Goal: Task Accomplishment & Management: Use online tool/utility

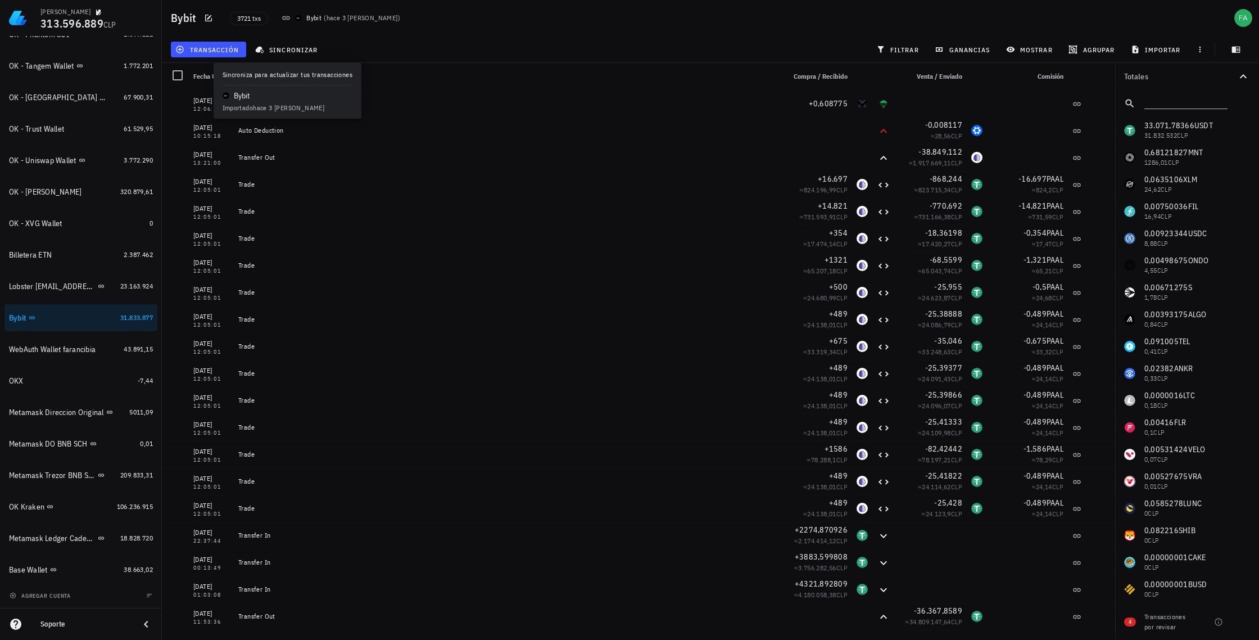
scroll to position [2, 0]
click at [303, 50] on span "sincronizar" at bounding box center [287, 49] width 60 height 9
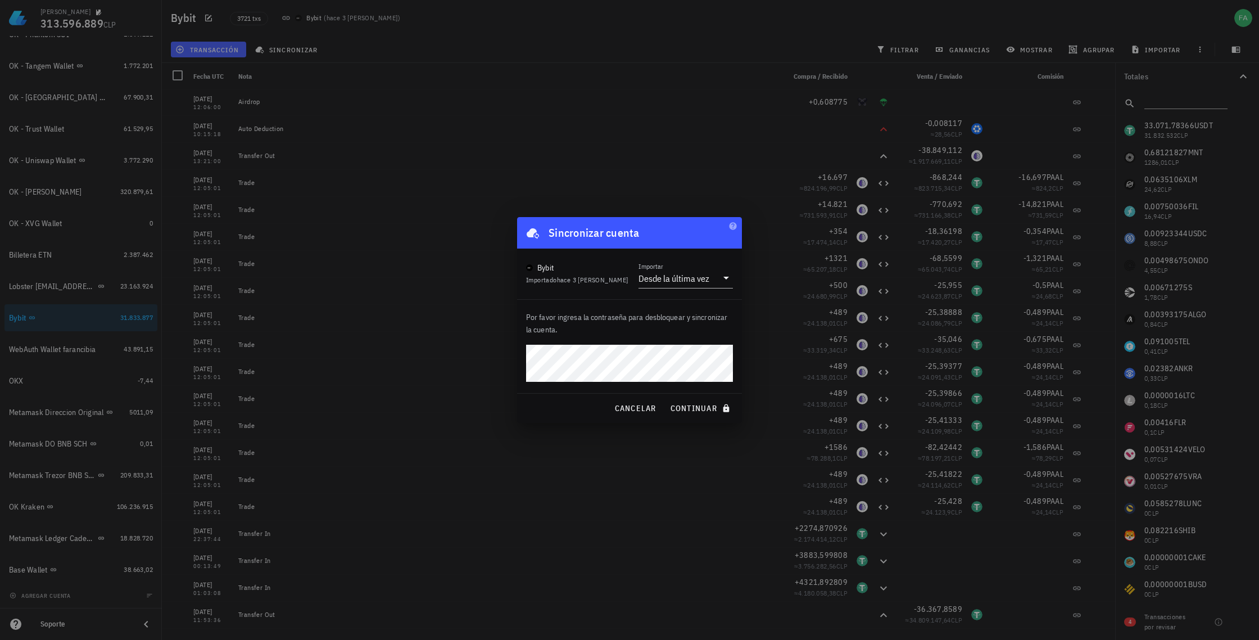
click at [646, 343] on div "Por favor ingresa la contraseña para desbloquear y sincronizar la cuenta." at bounding box center [629, 346] width 225 height 93
click at [702, 408] on span "continuar" at bounding box center [701, 408] width 63 height 10
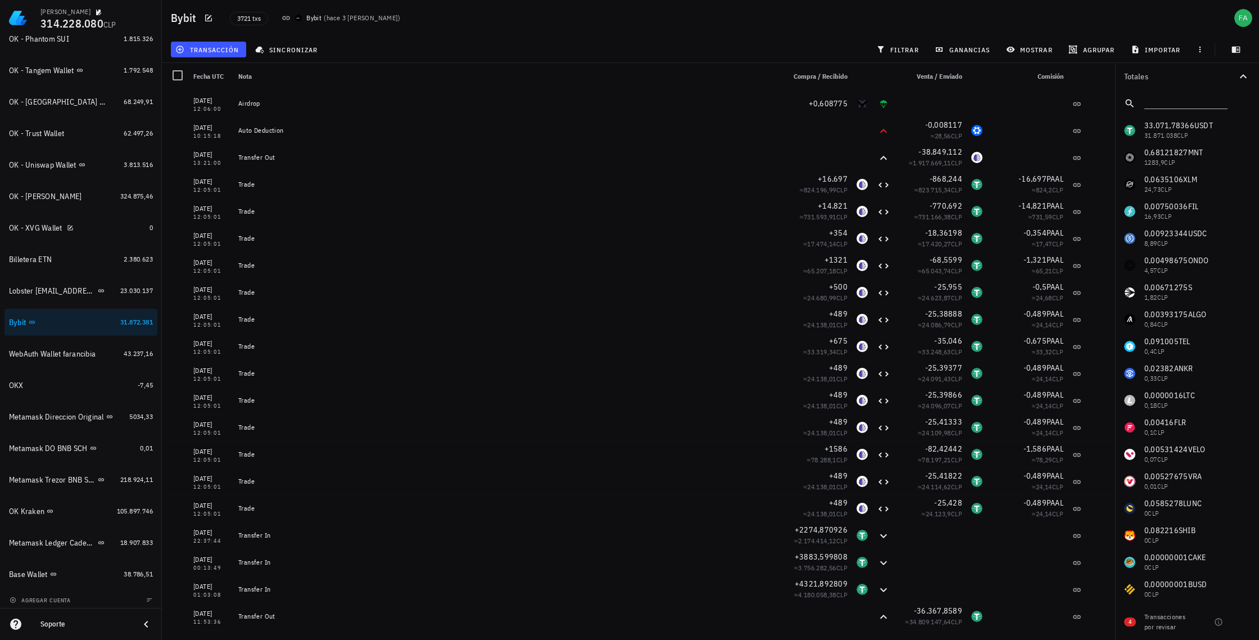
scroll to position [708, 0]
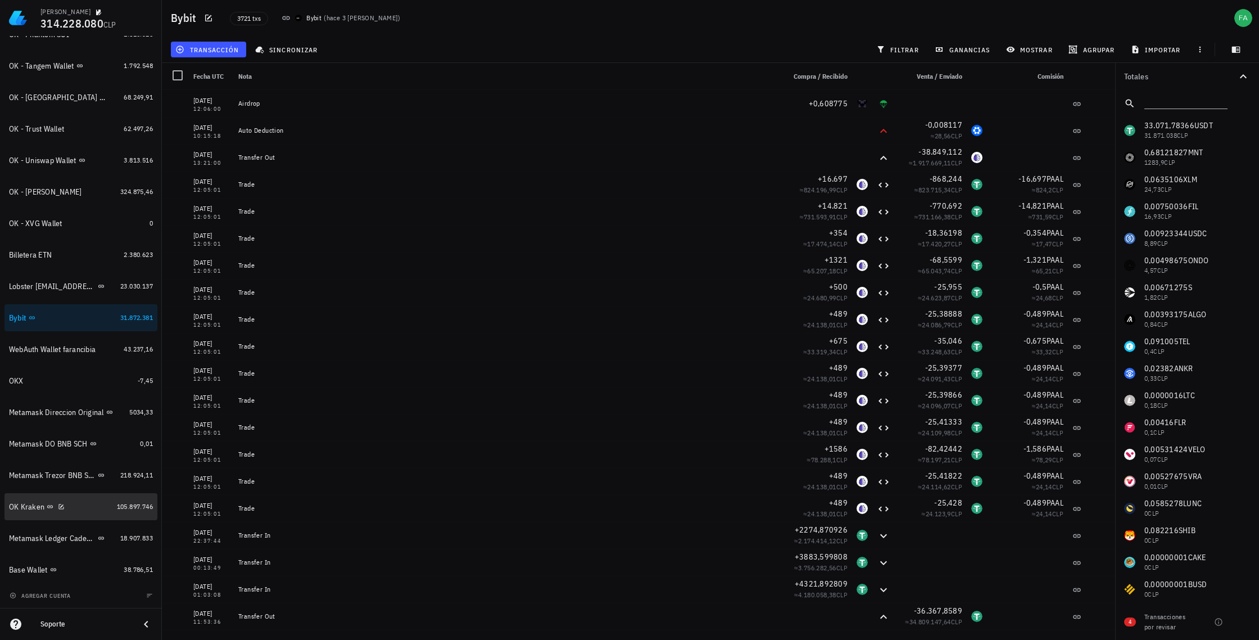
click at [76, 506] on div "OK Kraken" at bounding box center [60, 506] width 103 height 11
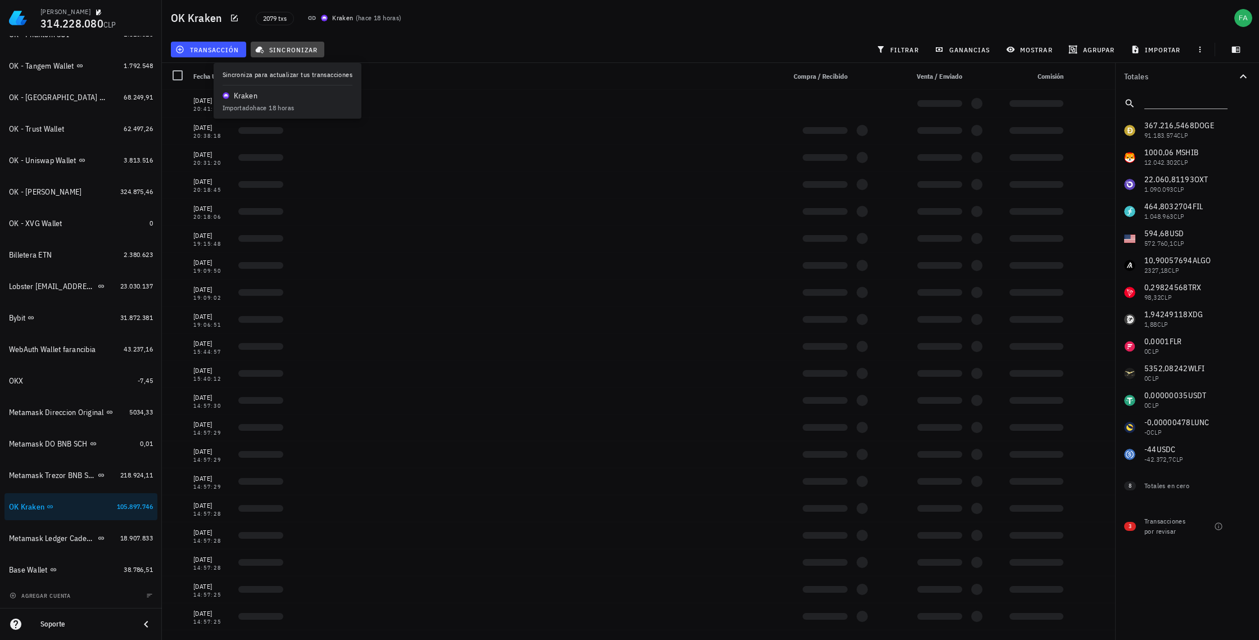
click at [297, 47] on span "sincronizar" at bounding box center [287, 49] width 60 height 9
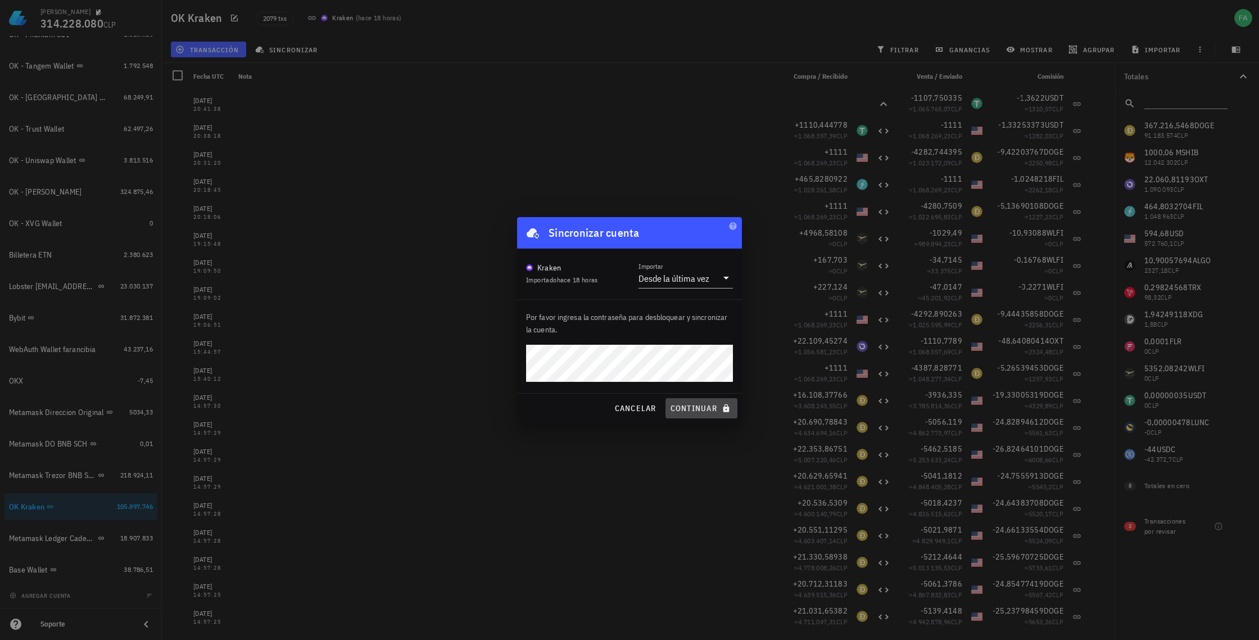
click at [698, 406] on span "continuar" at bounding box center [701, 408] width 63 height 10
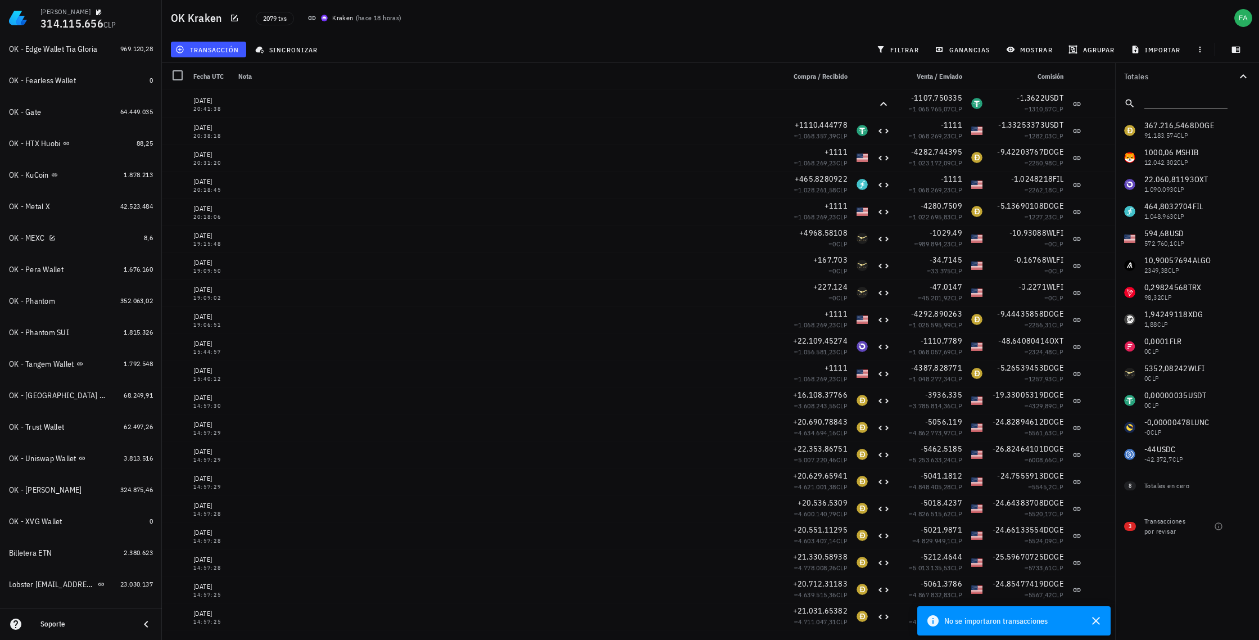
scroll to position [708, 0]
